Goal: Information Seeking & Learning: Learn about a topic

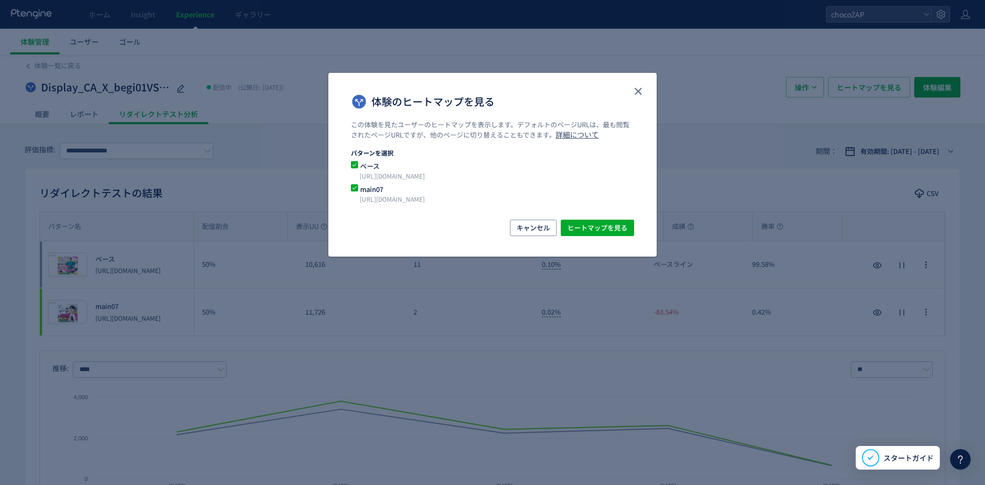
click at [640, 91] on icon "close" at bounding box center [638, 91] width 12 height 12
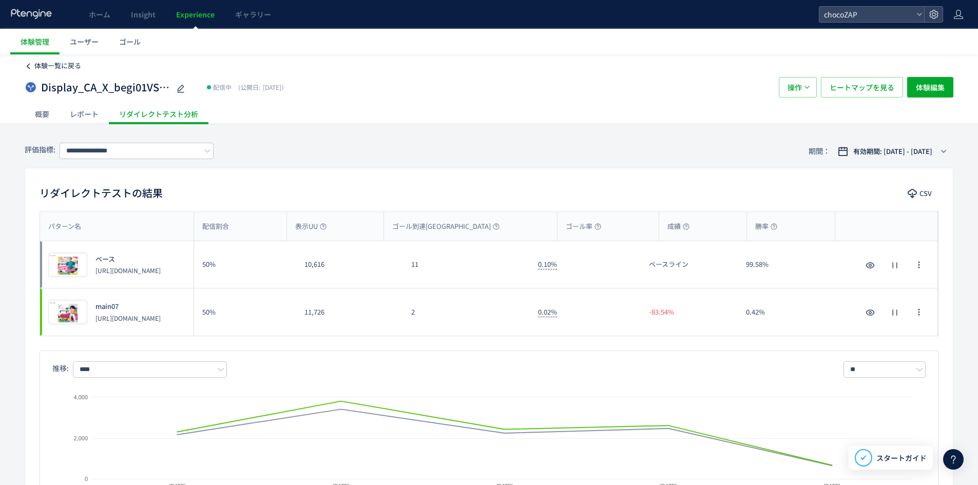
click at [57, 65] on span "体験一覧に戻る" at bounding box center [57, 66] width 47 height 10
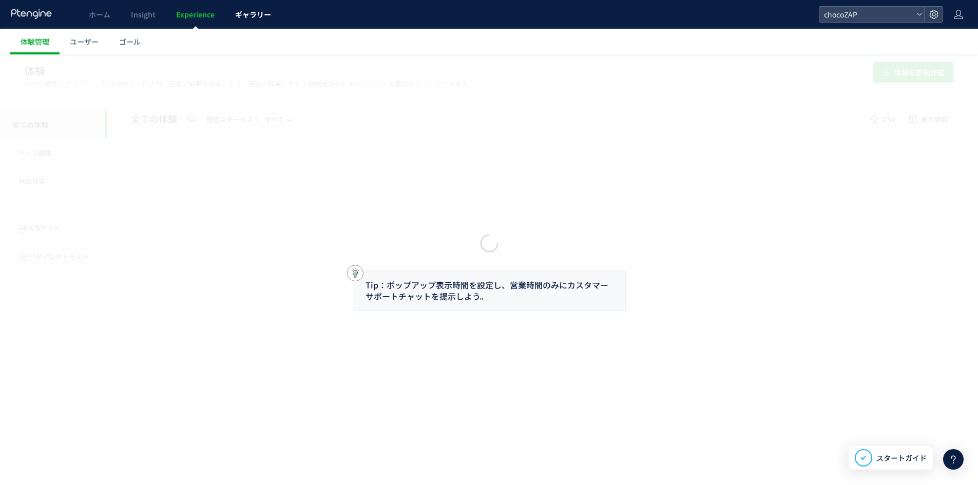
click at [256, 15] on span "ギャラリー" at bounding box center [253, 14] width 36 height 10
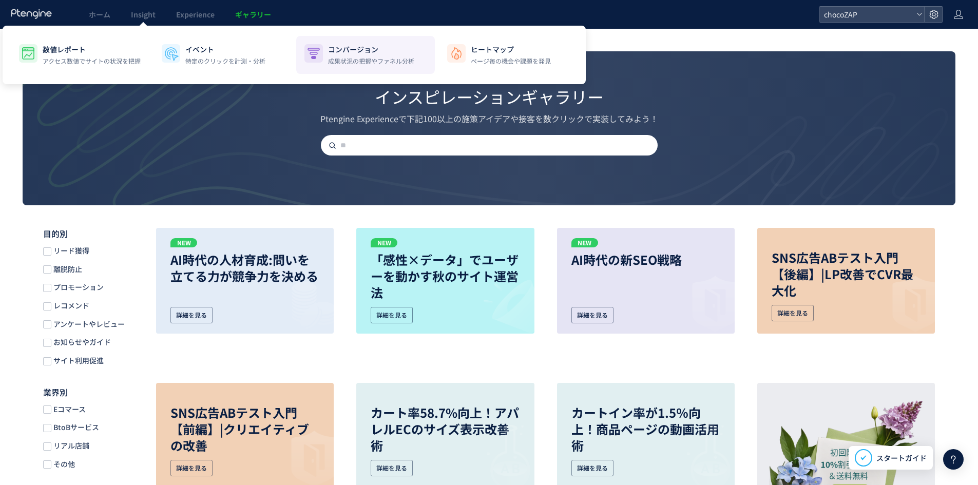
click at [439, 64] on li "コンバージョン 成果状況の把握やファネル分析" at bounding box center [508, 55] width 139 height 38
click at [0, 0] on div at bounding box center [0, 0] width 0 height 0
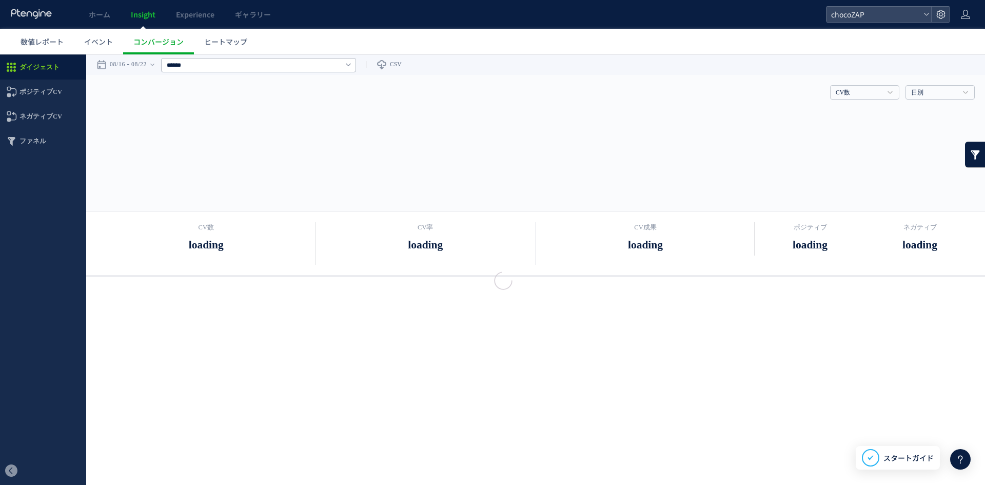
click at [297, 62] on div at bounding box center [492, 242] width 985 height 485
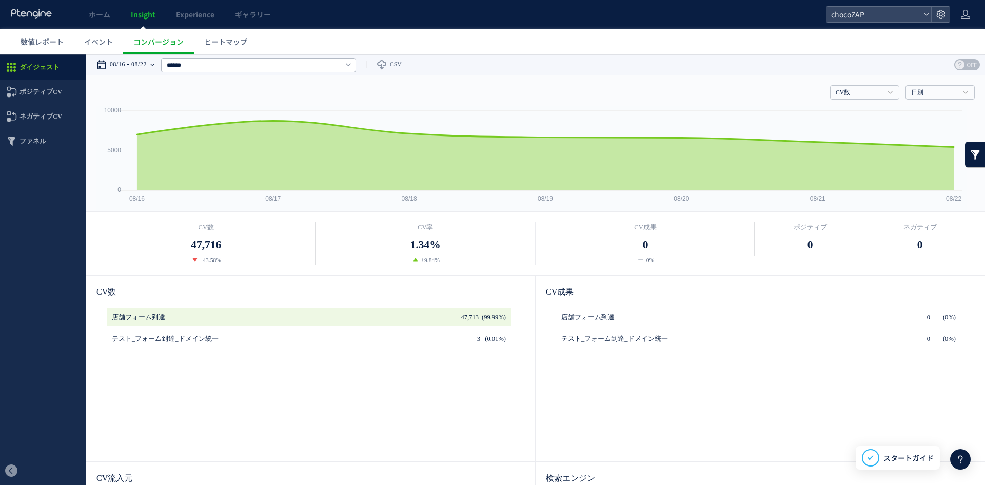
click at [140, 61] on time "08/22" at bounding box center [138, 64] width 15 height 21
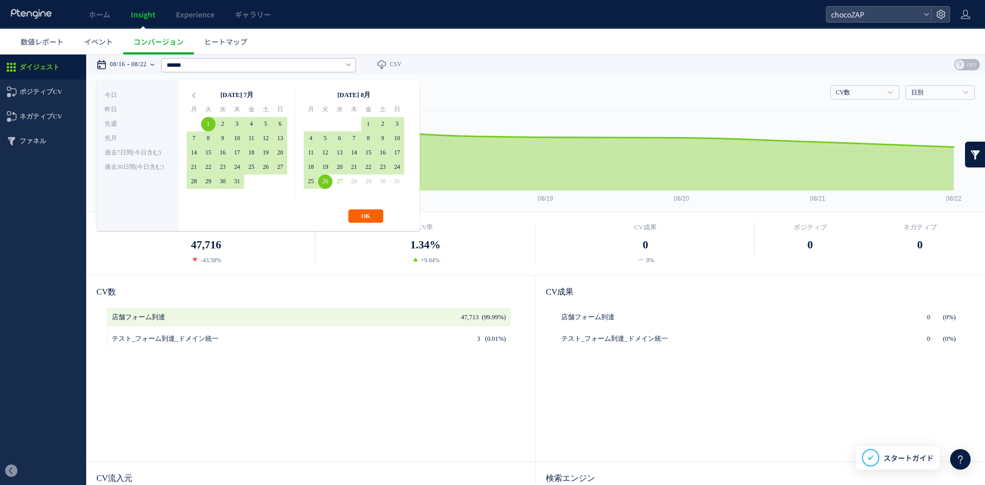
click at [370, 214] on button "OK" at bounding box center [366, 215] width 35 height 13
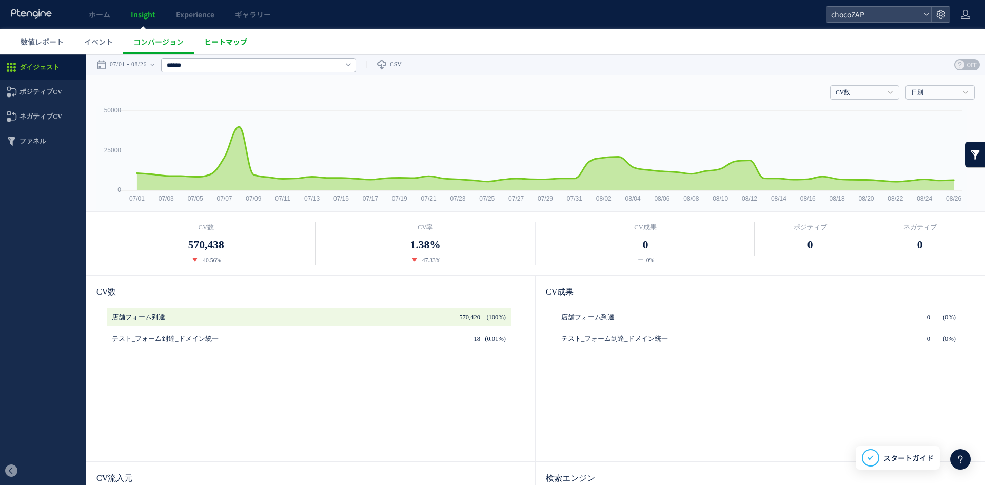
click at [228, 41] on span "ヒートマップ" at bounding box center [225, 41] width 43 height 10
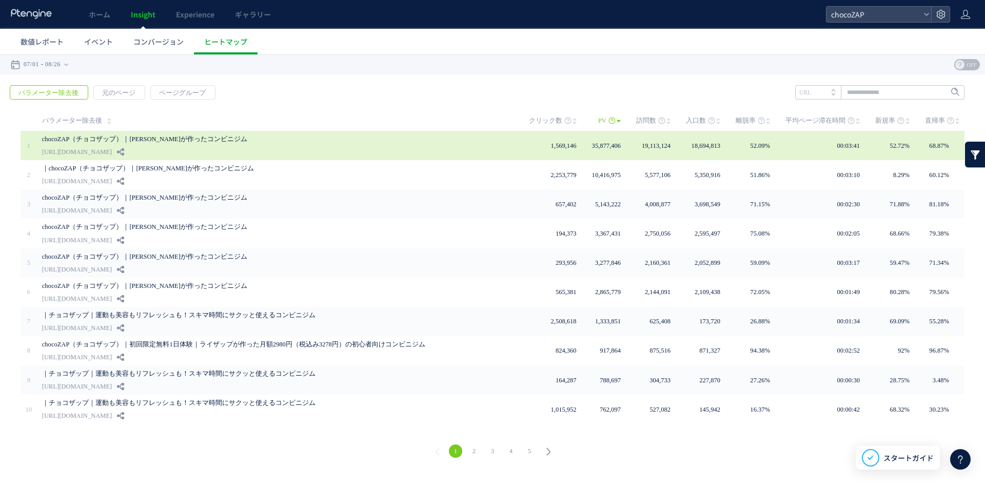
click at [221, 154] on div "chocoZAP（チョコザップ）｜[PERSON_NAME]が作ったコンビニジム [URL][DOMAIN_NAME]" at bounding box center [278, 145] width 473 height 29
